Goal: Task Accomplishment & Management: Use online tool/utility

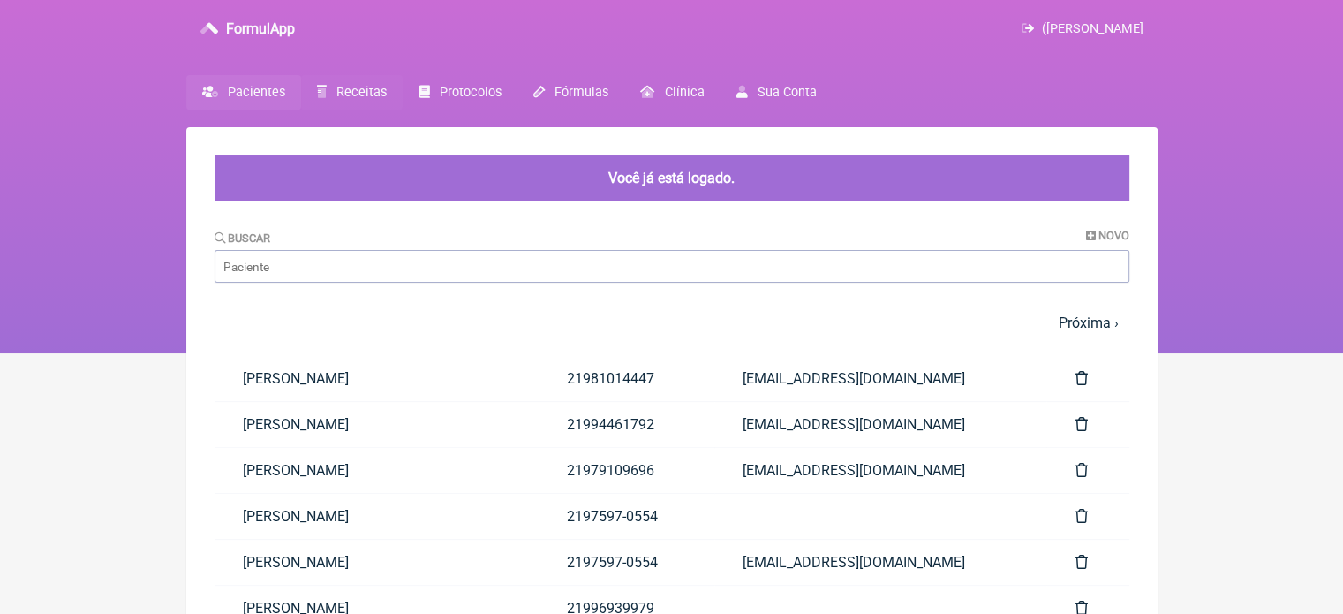
click at [365, 94] on span "Receitas" at bounding box center [361, 92] width 50 height 15
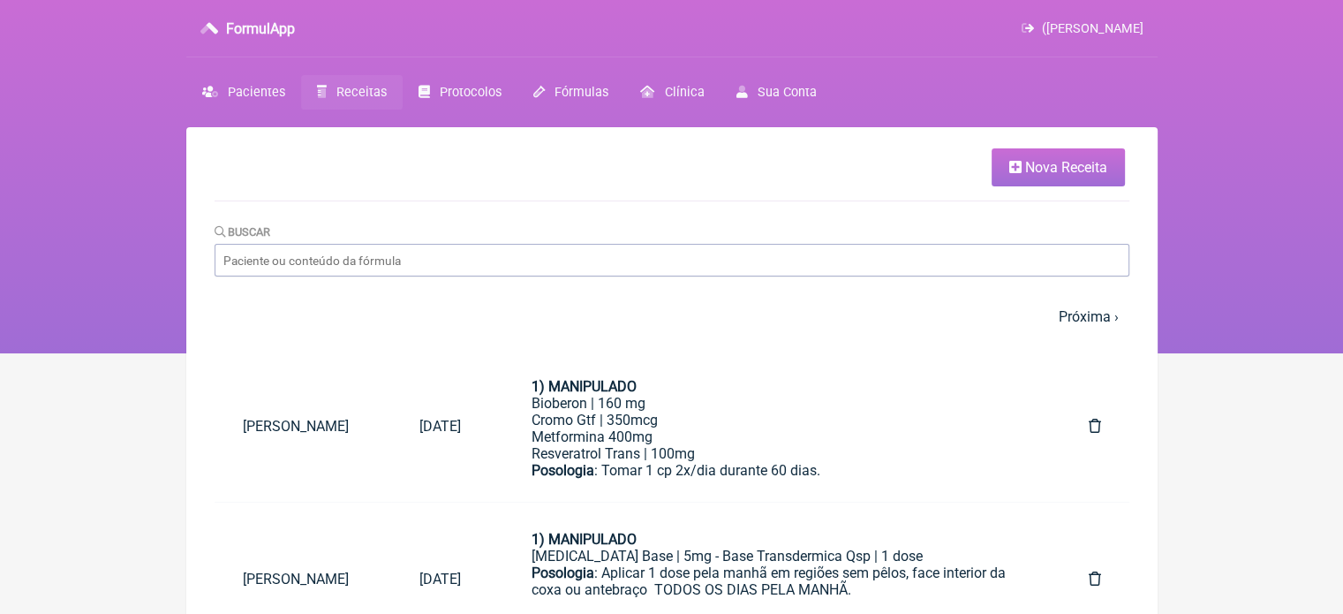
click at [1034, 170] on span "Nova Receita" at bounding box center [1066, 167] width 82 height 17
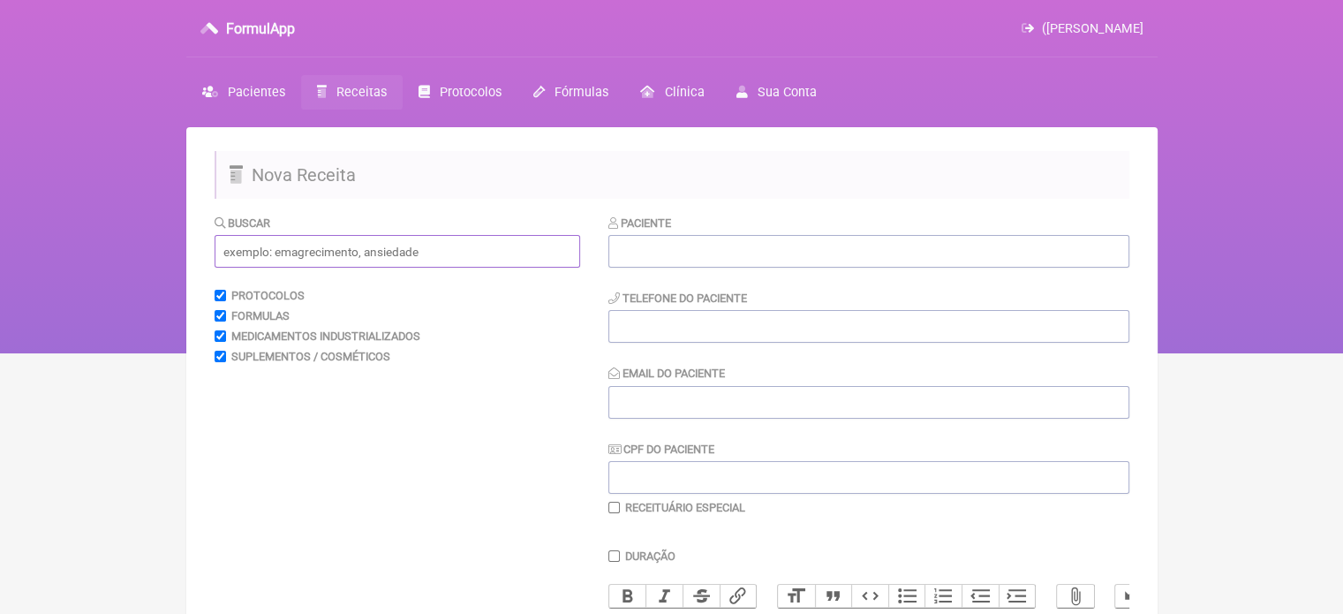
click at [438, 236] on input "text" at bounding box center [397, 251] width 365 height 33
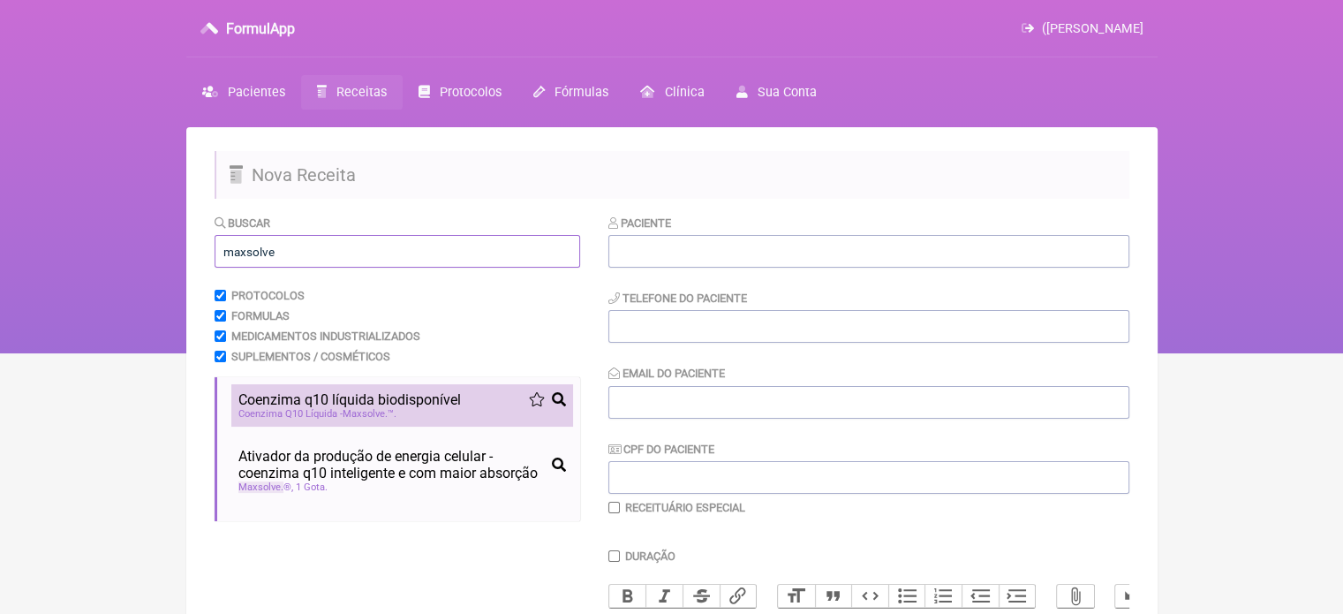
type input "maxsolve"
click at [497, 403] on div "Coenzima q10 líquida biodisponível" at bounding box center [402, 399] width 328 height 17
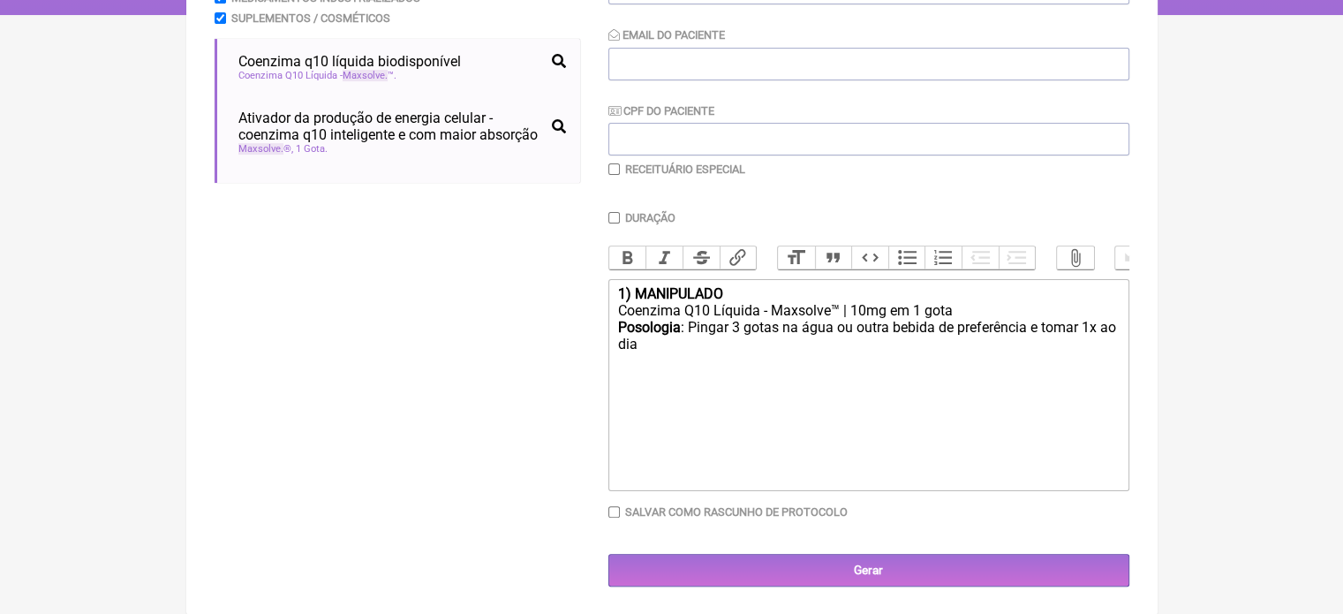
scroll to position [352, 0]
